Goal: Browse casually

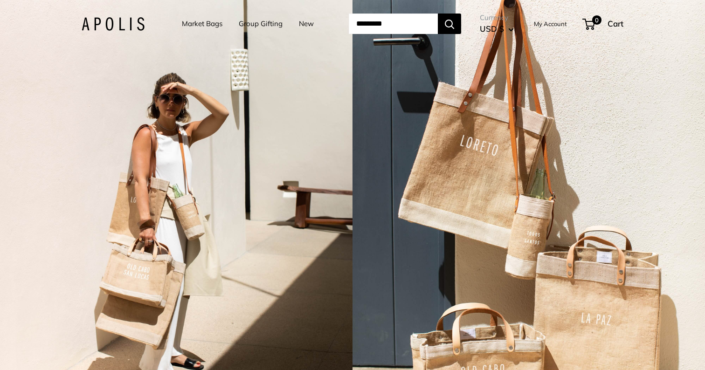
click at [114, 24] on img at bounding box center [113, 24] width 63 height 14
